Goal: Find specific page/section: Find specific page/section

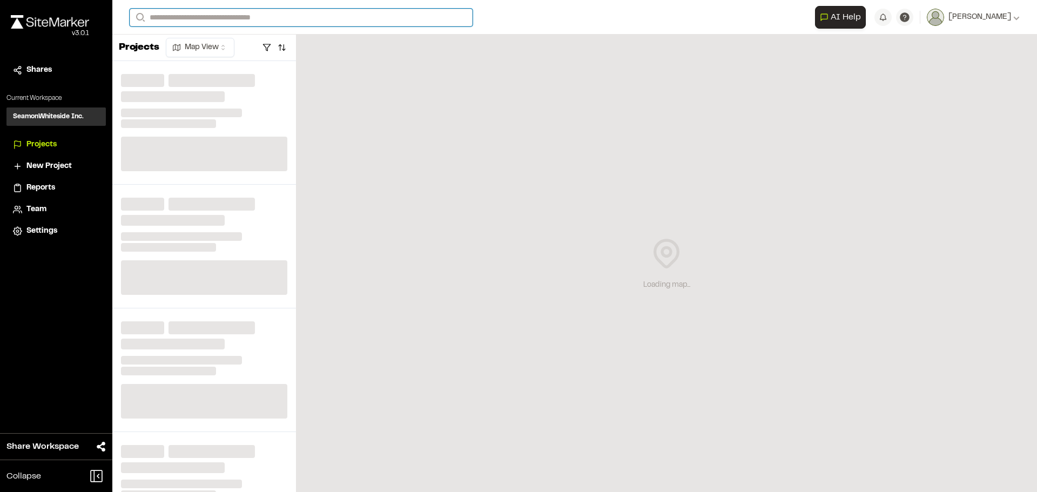
click at [192, 22] on input "Search" at bounding box center [301, 18] width 343 height 18
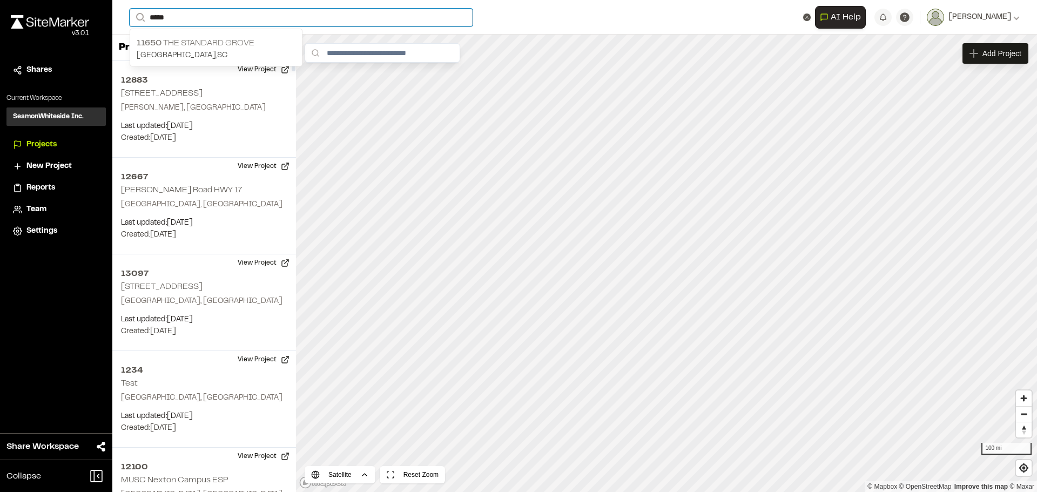
type input "*****"
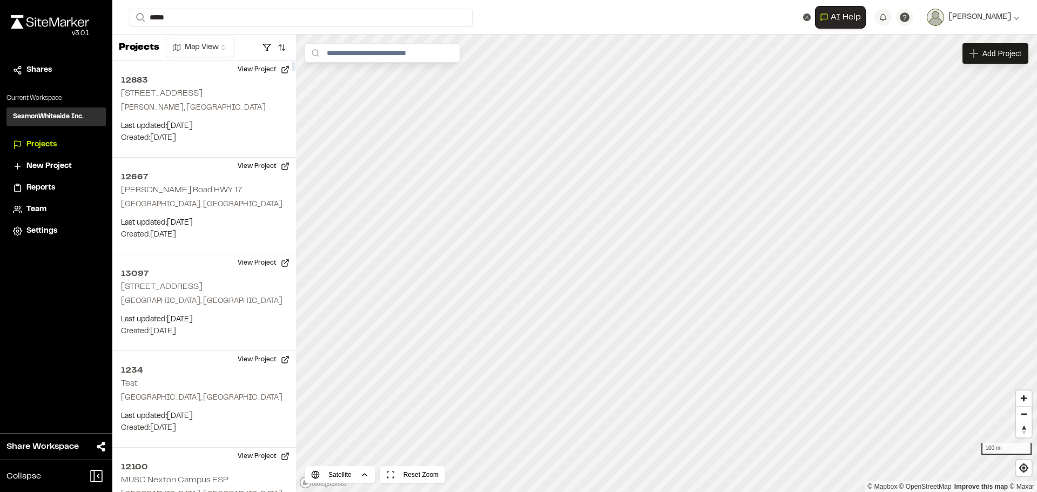
click at [212, 50] on p "[GEOGRAPHIC_DATA] , [GEOGRAPHIC_DATA]" at bounding box center [216, 56] width 159 height 12
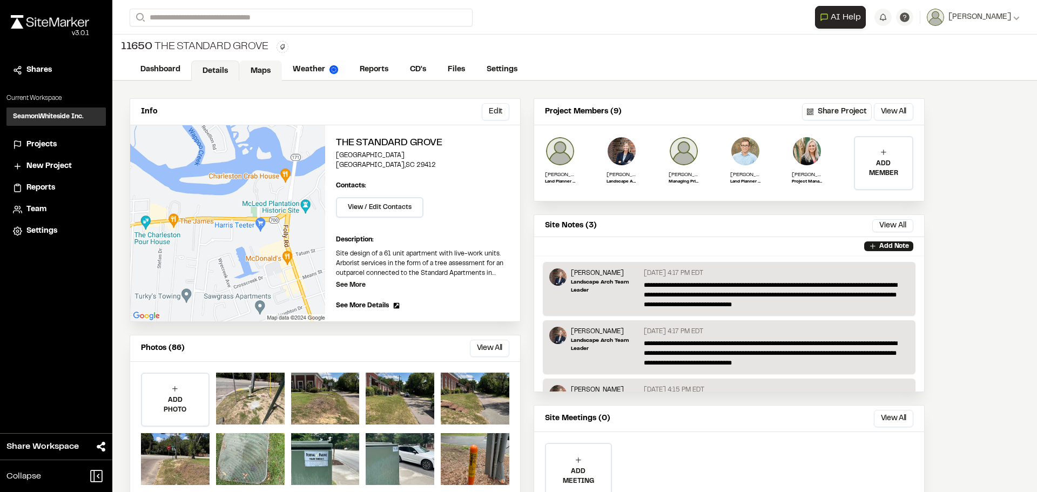
click at [272, 74] on link "Maps" at bounding box center [260, 70] width 43 height 21
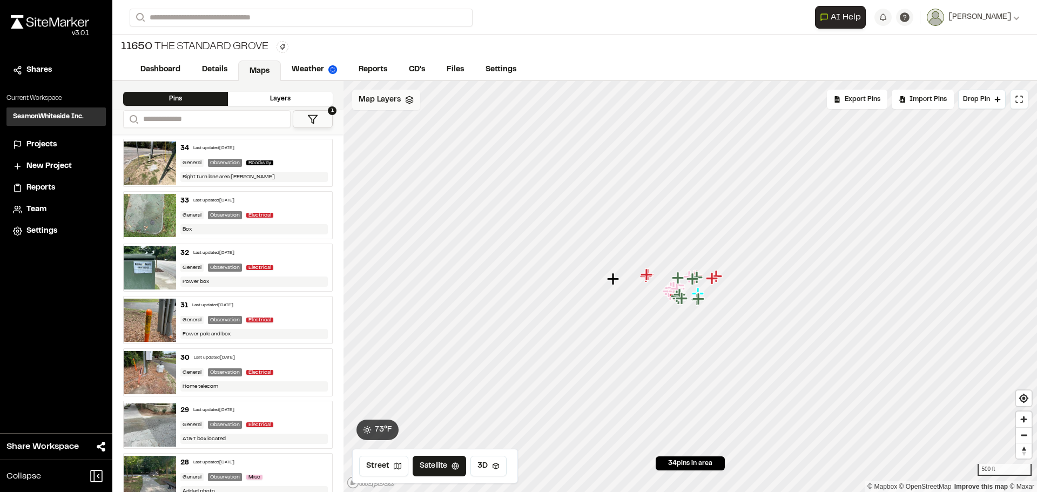
click at [366, 103] on span "Map Layers" at bounding box center [379, 100] width 42 height 12
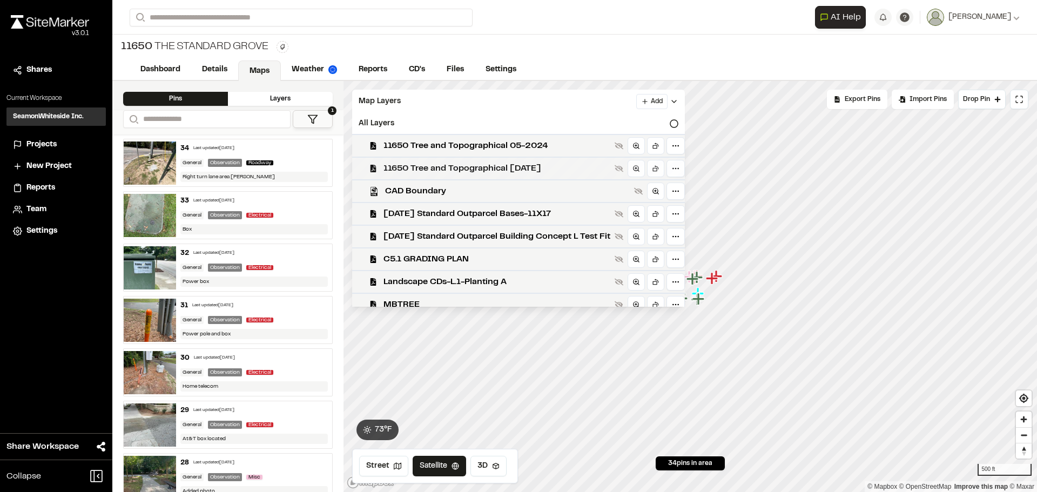
click at [444, 172] on span "11650 Tree and Topographical [DATE]" at bounding box center [496, 168] width 227 height 13
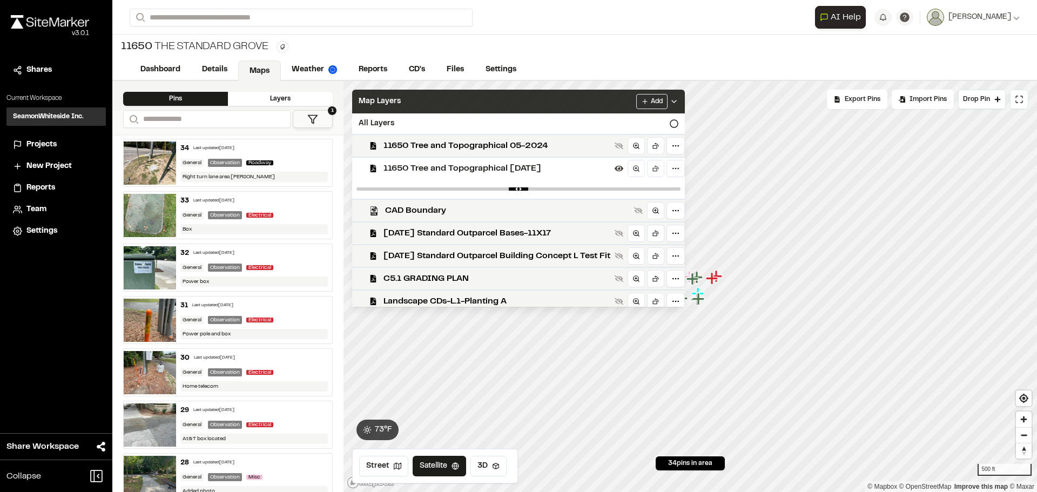
click at [603, 109] on div "Map Layers Add" at bounding box center [518, 102] width 333 height 24
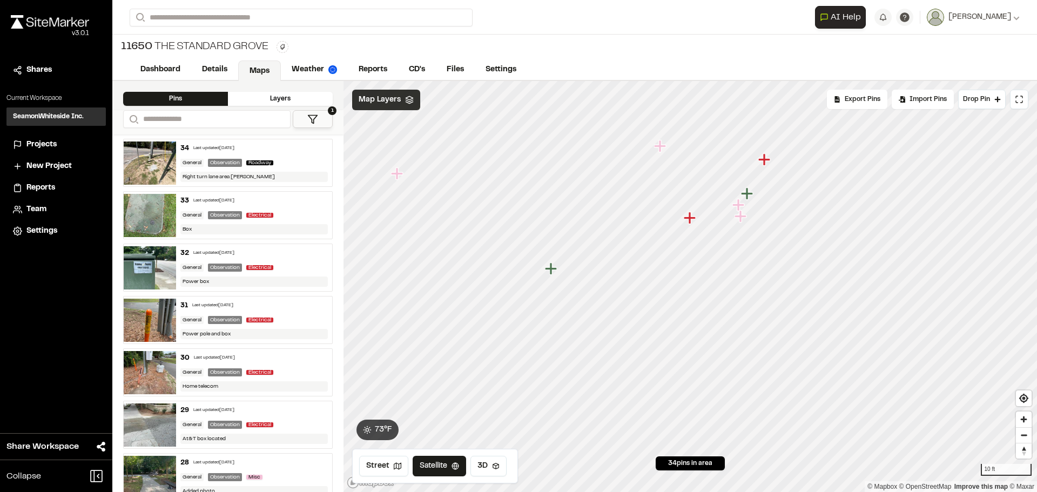
click at [398, 102] on span "Map Layers" at bounding box center [379, 100] width 42 height 12
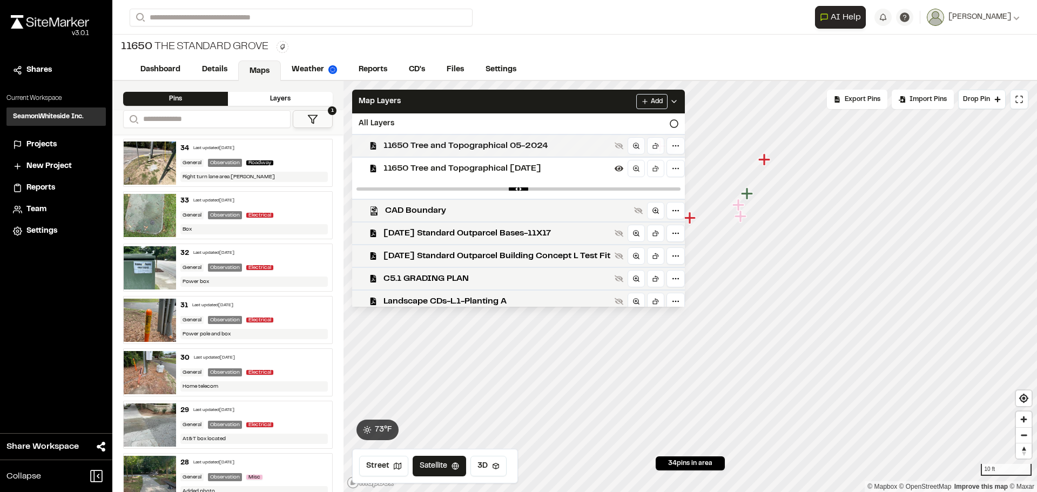
click at [502, 146] on span "11650 Tree and Topographical 05-2024" at bounding box center [496, 145] width 227 height 13
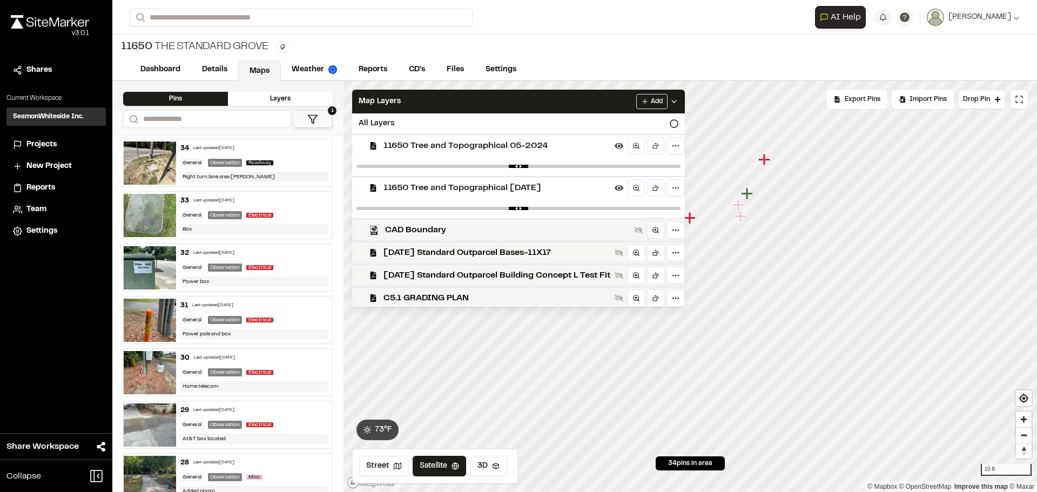
click at [492, 185] on span "11650 Tree and Topographical [DATE]" at bounding box center [496, 187] width 227 height 13
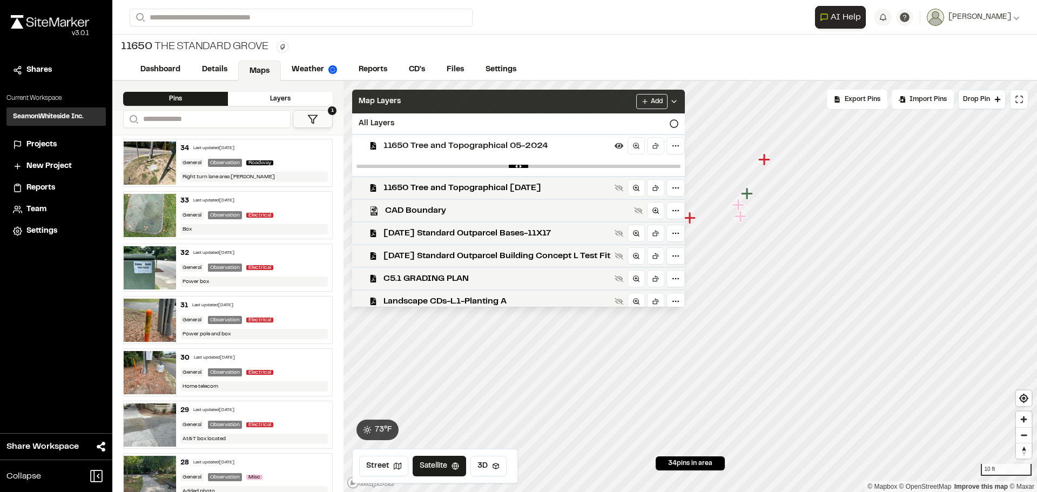
click at [493, 101] on div "Map Layers Add" at bounding box center [518, 102] width 333 height 24
